Goal: Transaction & Acquisition: Purchase product/service

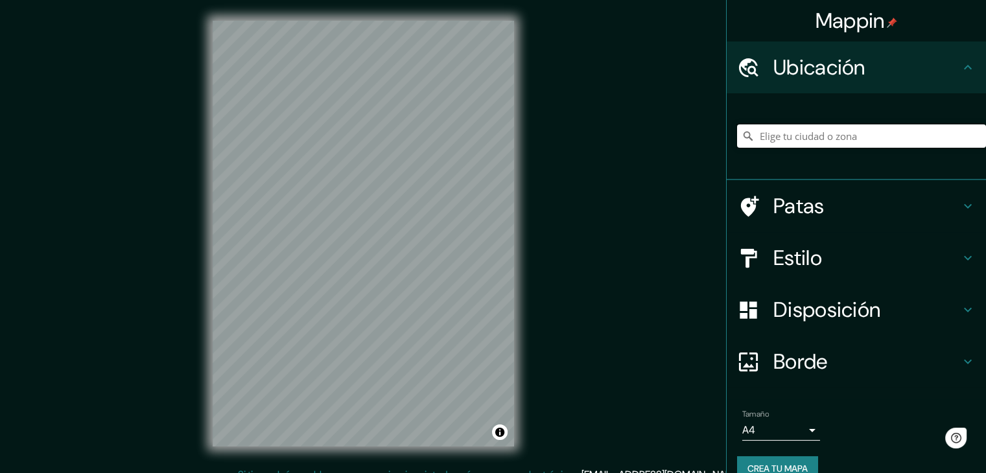
click at [812, 135] on input "Elige tu ciudad o zona" at bounding box center [861, 136] width 249 height 23
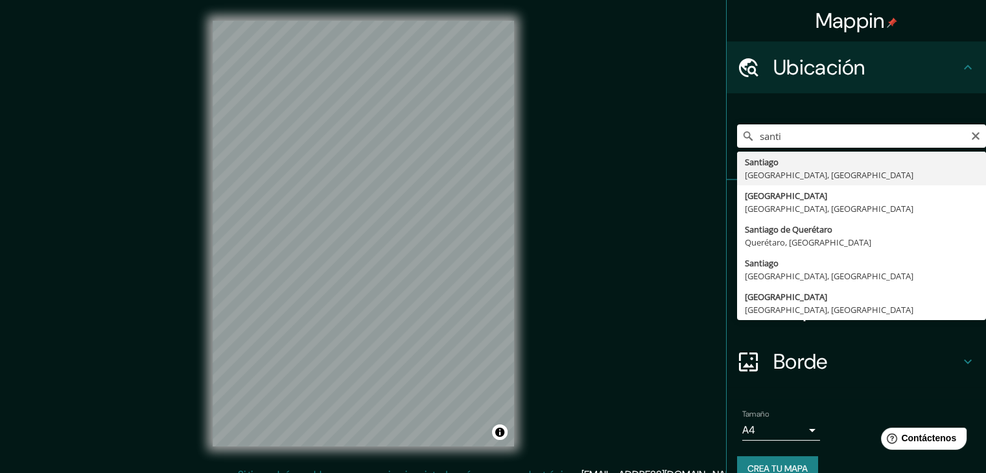
type input "[GEOGRAPHIC_DATA], [GEOGRAPHIC_DATA], [GEOGRAPHIC_DATA]"
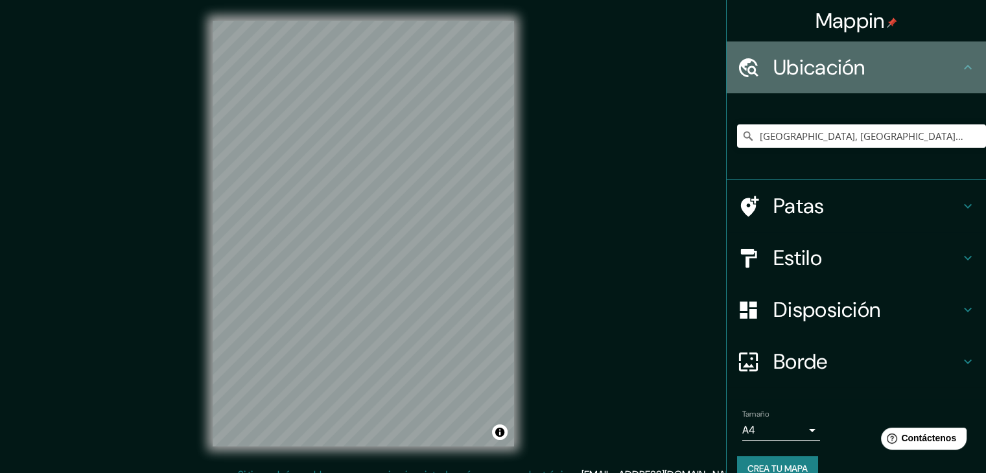
click at [960, 70] on icon at bounding box center [968, 68] width 16 height 16
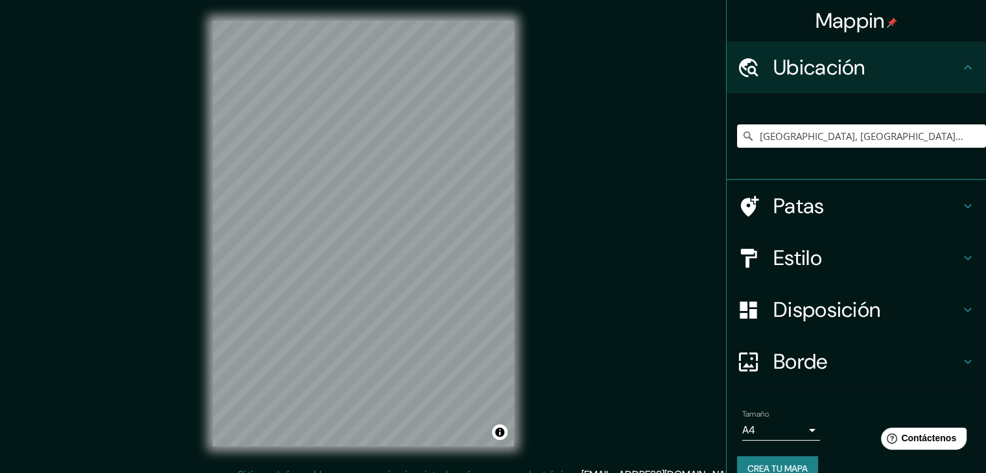
click at [853, 263] on h4 "Estilo" at bounding box center [867, 258] width 187 height 26
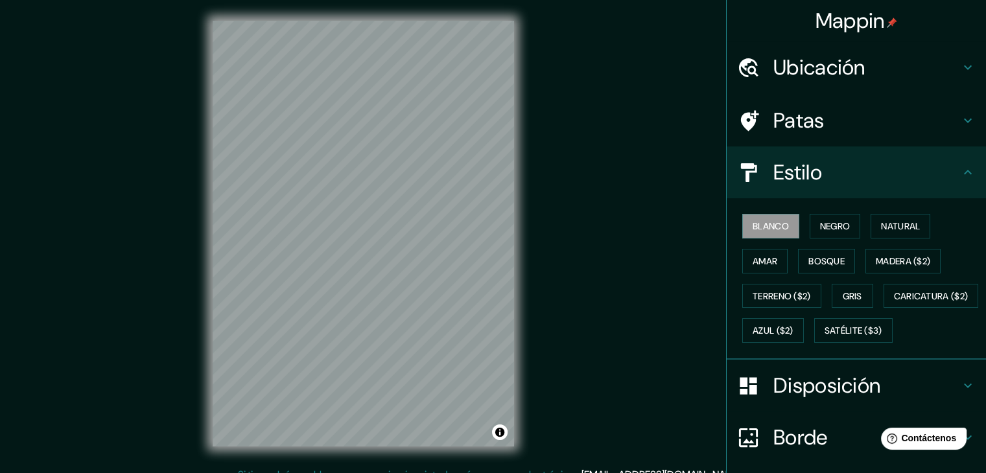
click at [823, 399] on font "Disposición" at bounding box center [827, 385] width 107 height 27
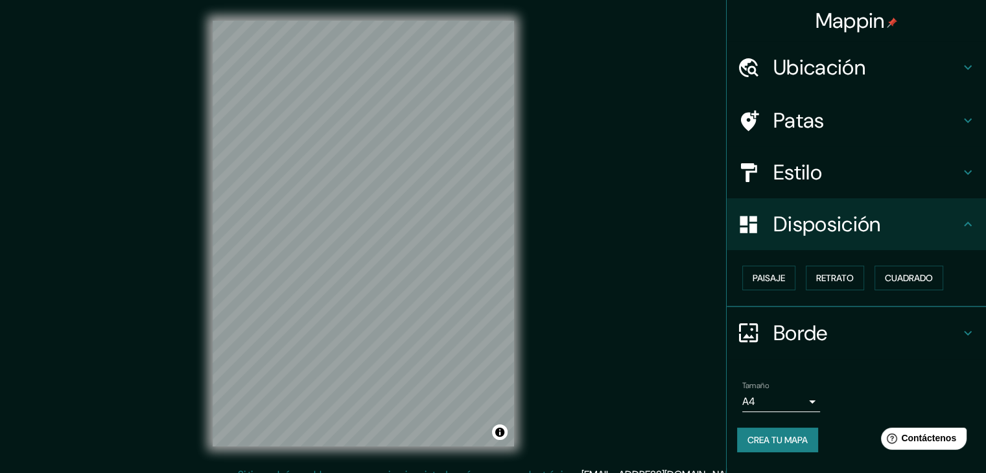
click at [789, 394] on body "Mappin Ubicación [GEOGRAPHIC_DATA], [GEOGRAPHIC_DATA], [GEOGRAPHIC_DATA] [GEOGR…" at bounding box center [493, 236] width 986 height 473
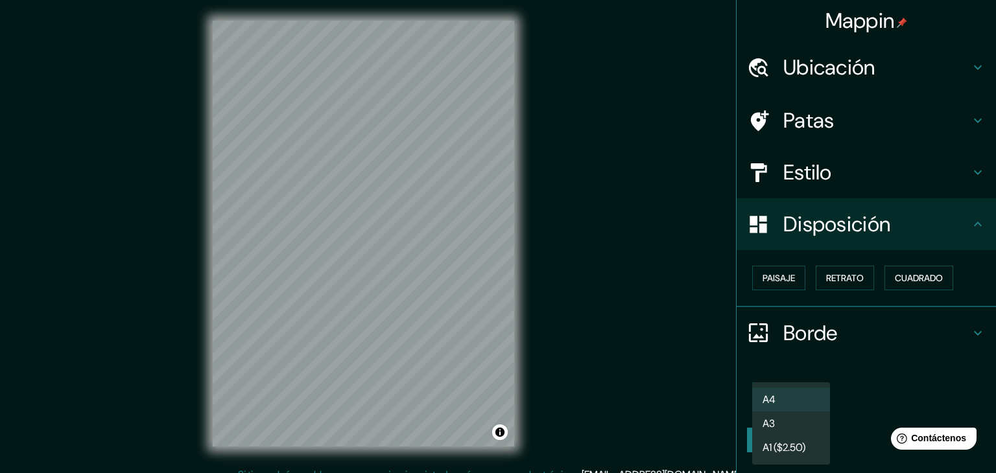
click at [800, 422] on li "A3" at bounding box center [791, 424] width 78 height 24
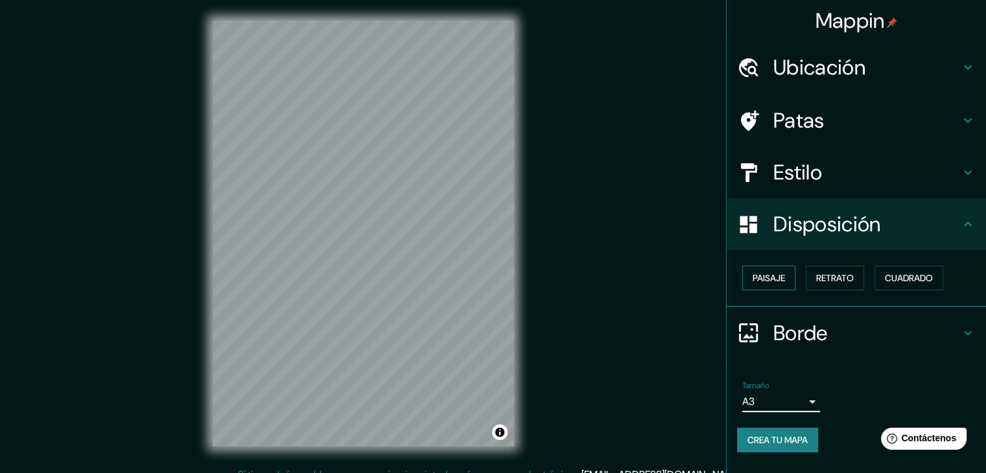
click at [768, 283] on font "Paisaje" at bounding box center [769, 278] width 32 height 12
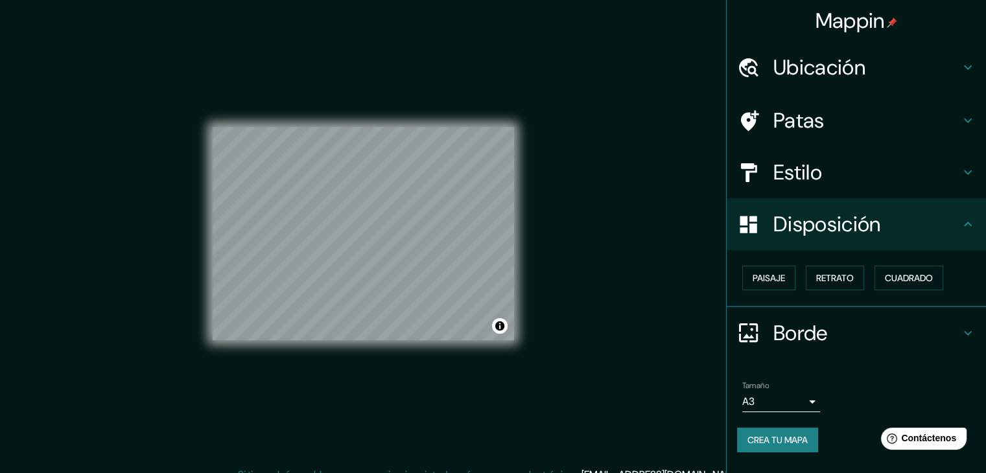
click at [835, 183] on h4 "Estilo" at bounding box center [867, 173] width 187 height 26
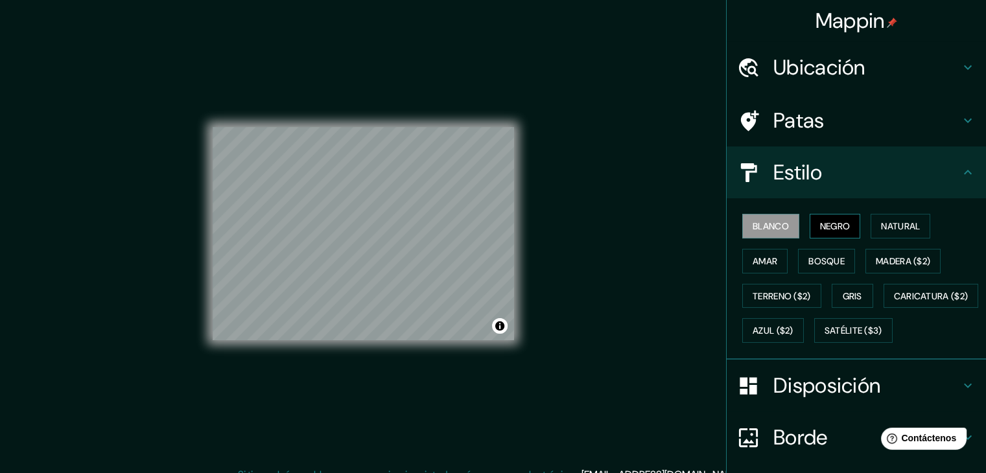
click at [831, 226] on font "Negro" at bounding box center [835, 226] width 30 height 12
click at [881, 225] on font "Natural" at bounding box center [900, 226] width 39 height 12
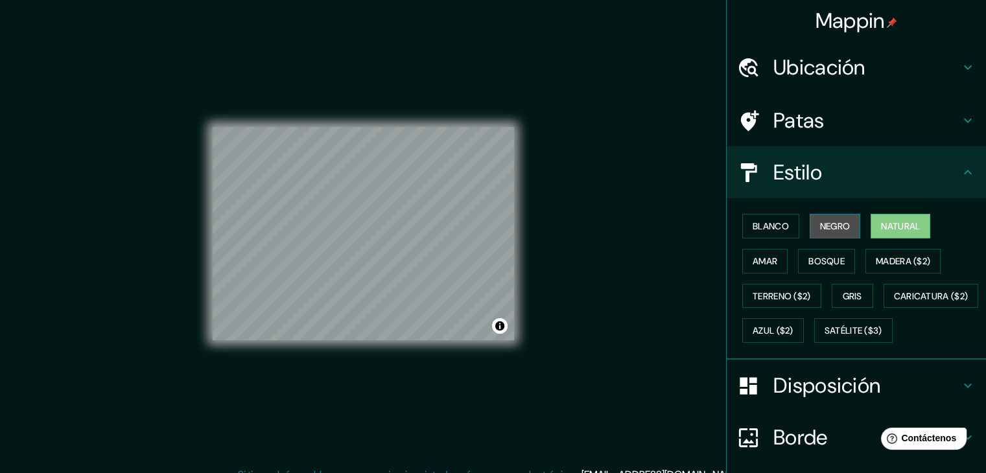
click at [820, 224] on font "Negro" at bounding box center [835, 226] width 30 height 12
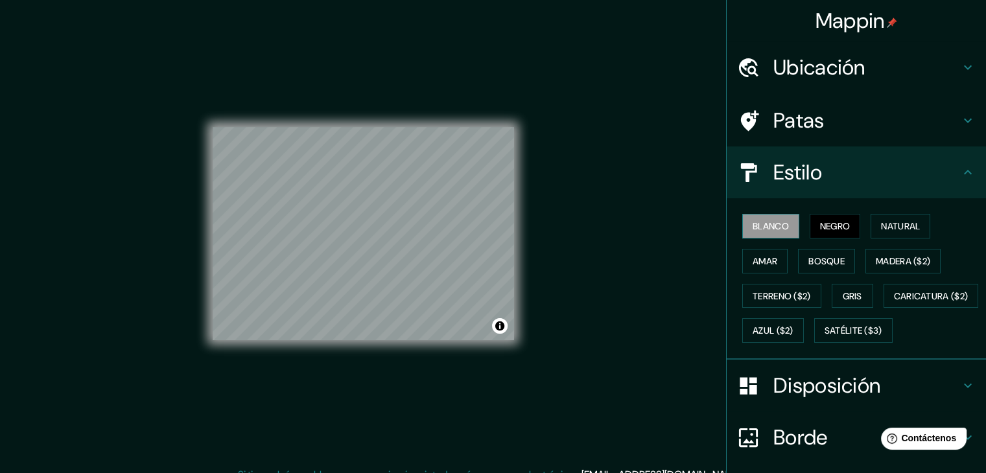
click at [781, 224] on button "Blanco" at bounding box center [771, 226] width 57 height 25
click at [900, 224] on font "Natural" at bounding box center [900, 226] width 39 height 12
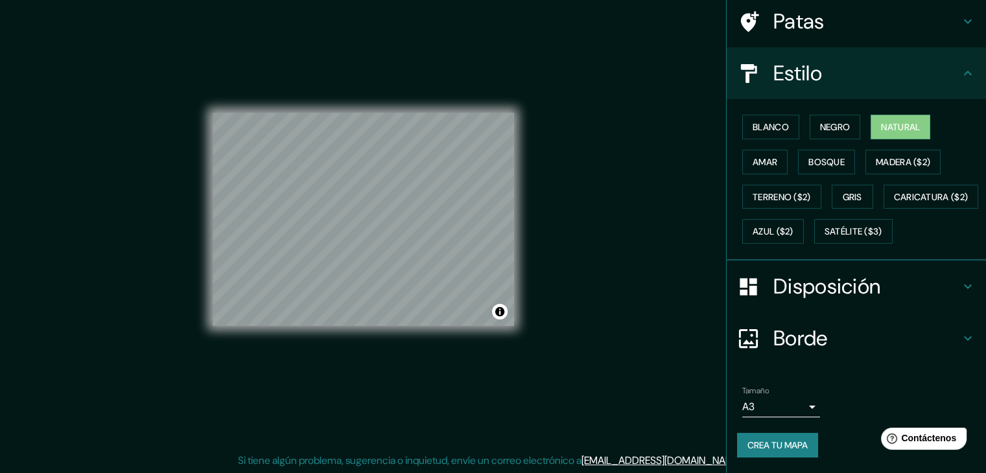
scroll to position [15, 0]
click at [787, 445] on font "Crea tu mapa" at bounding box center [778, 446] width 60 height 12
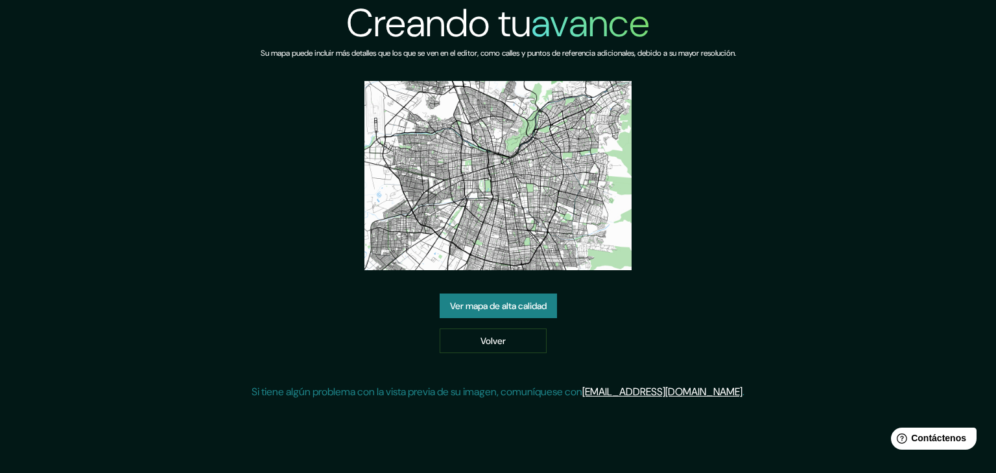
click at [547, 307] on font "Ver mapa de alta calidad" at bounding box center [498, 306] width 97 height 12
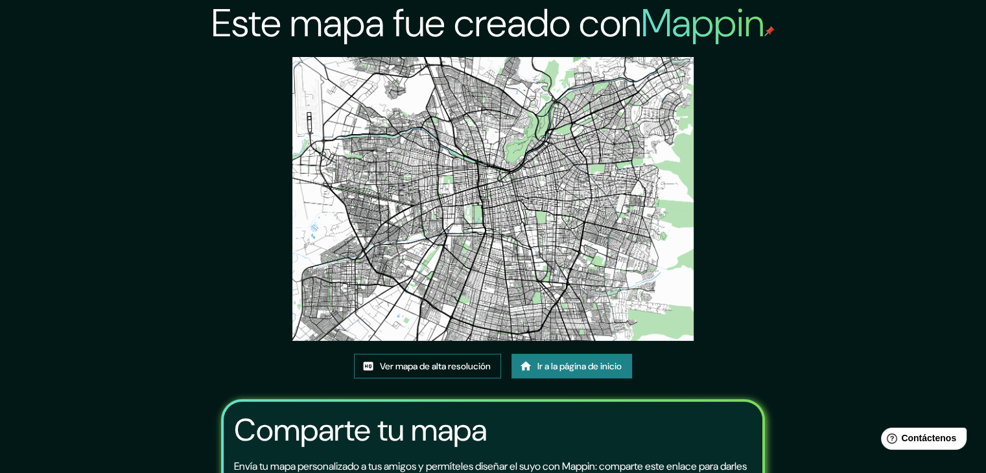
click at [465, 369] on font "Ver mapa de alta resolución" at bounding box center [435, 367] width 111 height 12
